Goal: Information Seeking & Learning: Learn about a topic

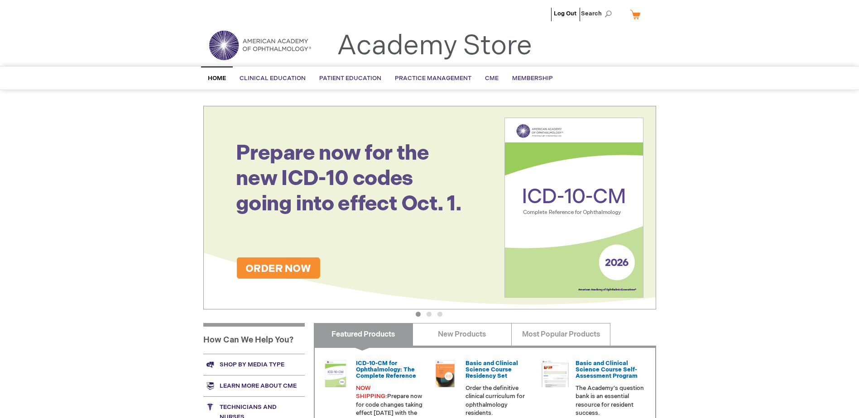
scroll to position [136, 0]
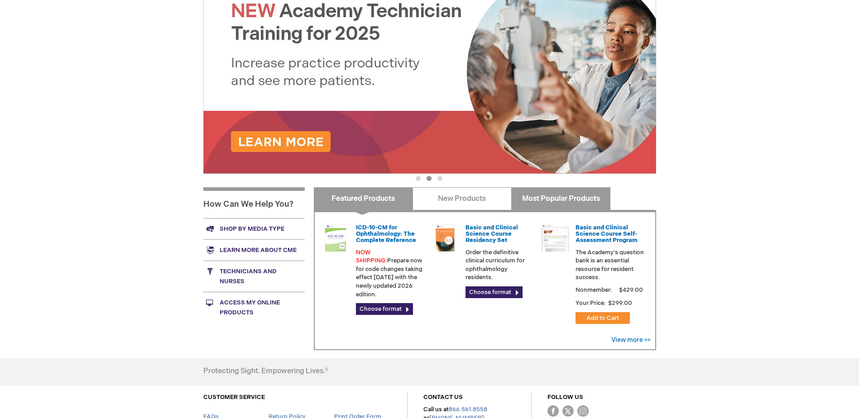
click at [556, 196] on link "Most Popular Products" at bounding box center [560, 198] width 99 height 23
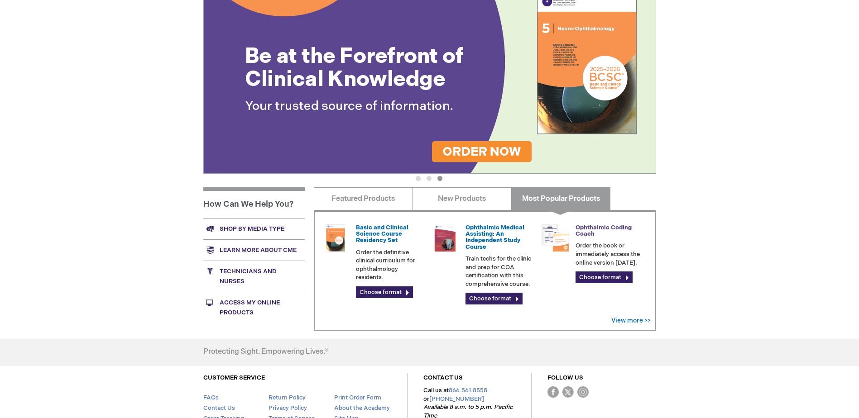
click at [594, 227] on link "Ophthalmic Coding Coach" at bounding box center [603, 231] width 56 height 14
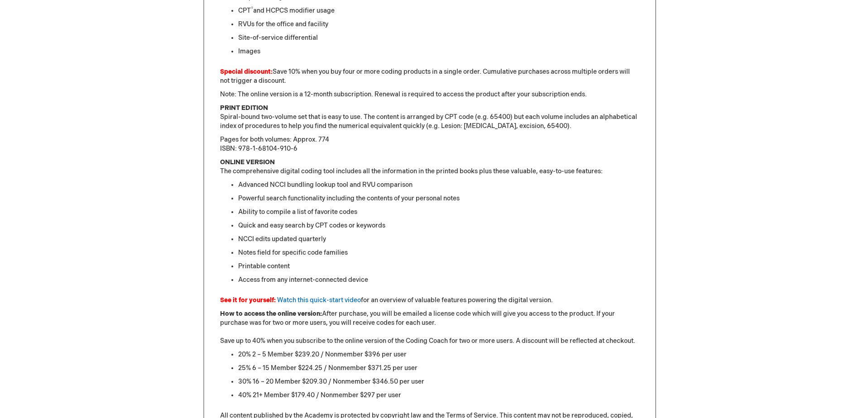
scroll to position [588, 0]
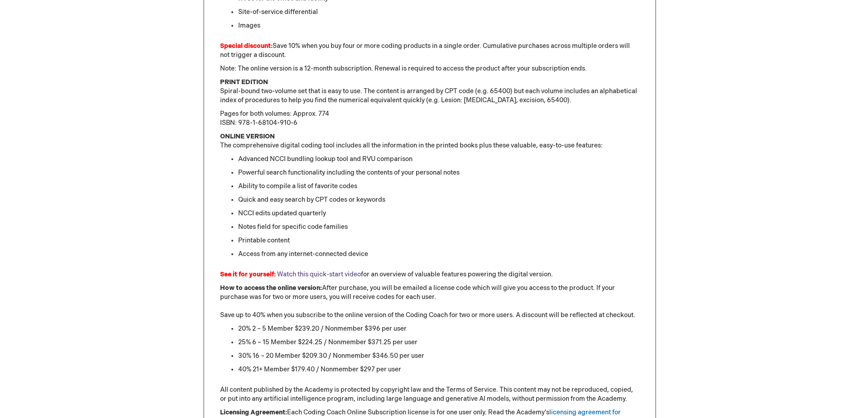
click at [320, 275] on link "Watch this quick-start video" at bounding box center [319, 275] width 84 height 8
